Goal: Task Accomplishment & Management: Manage account settings

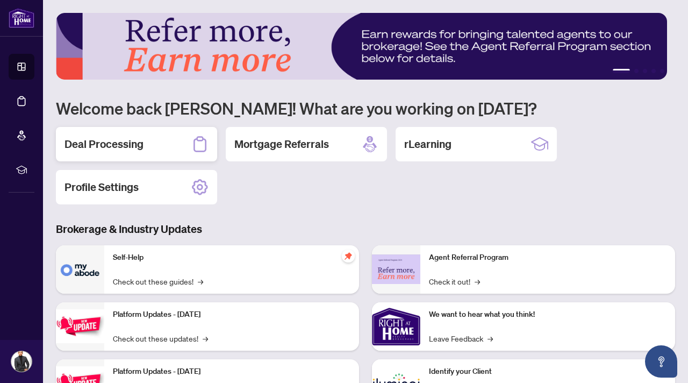
click at [168, 148] on div "Deal Processing" at bounding box center [136, 144] width 161 height 34
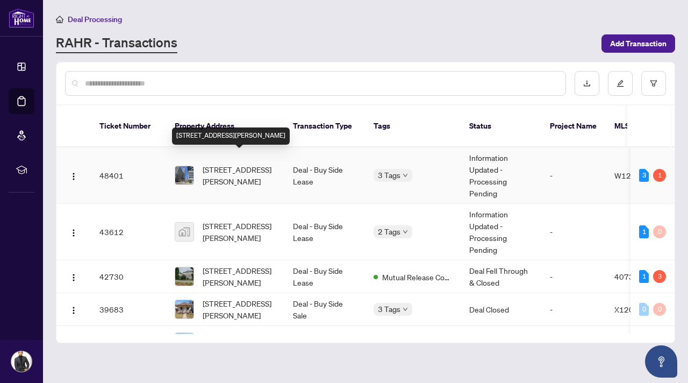
click at [234, 170] on span "[STREET_ADDRESS][PERSON_NAME]" at bounding box center [239, 175] width 73 height 24
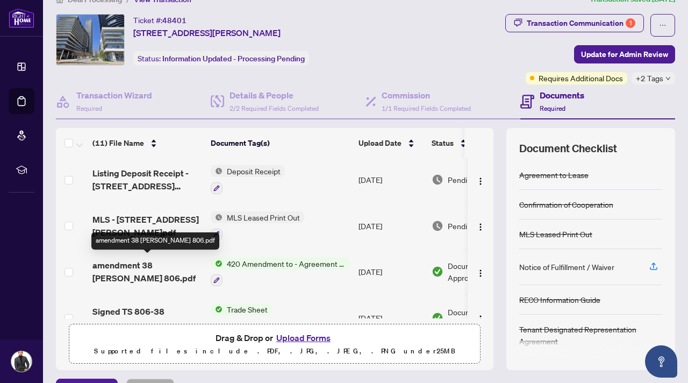
click at [177, 263] on span "amendment 38 [PERSON_NAME] 806.pdf" at bounding box center [147, 272] width 110 height 26
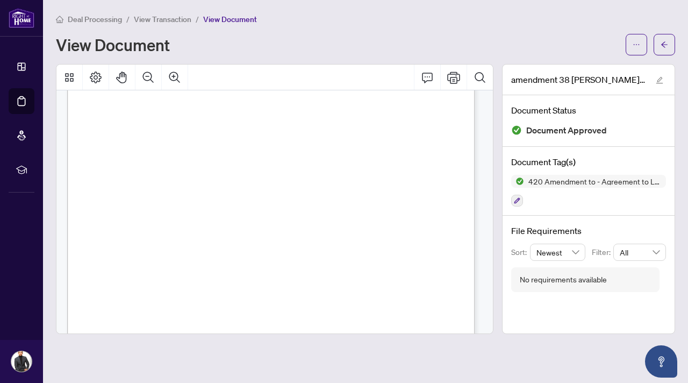
scroll to position [120, 0]
